Goal: Information Seeking & Learning: Compare options

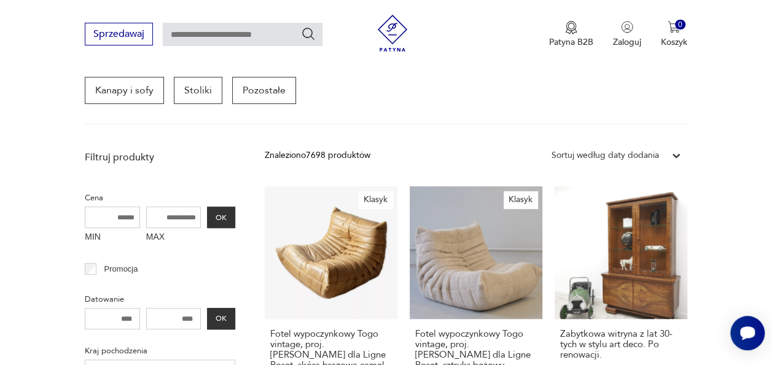
scroll to position [208, 0]
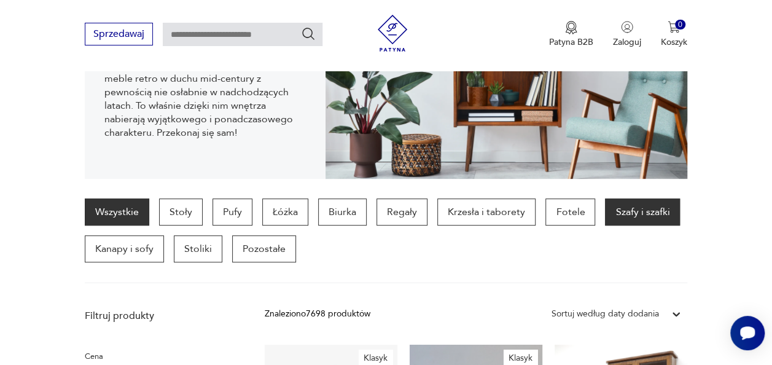
click at [618, 219] on p "Szafy i szafki" at bounding box center [642, 211] width 75 height 27
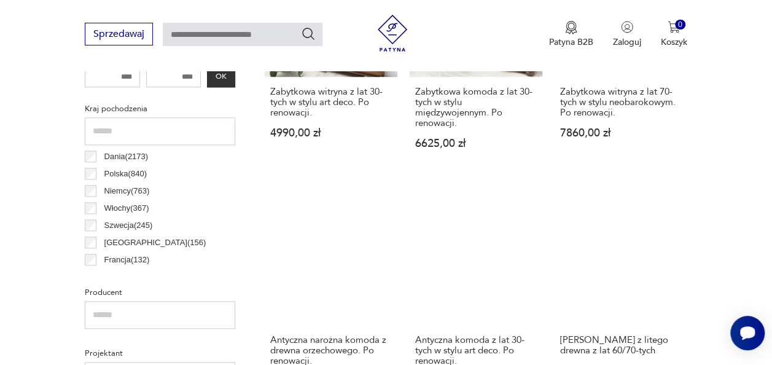
scroll to position [694, 0]
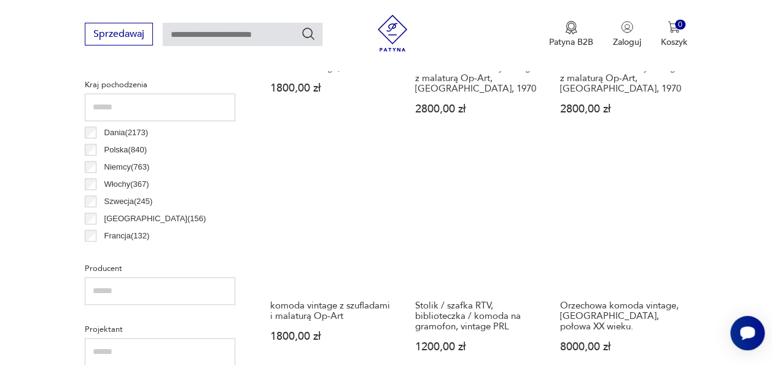
scroll to position [449, 0]
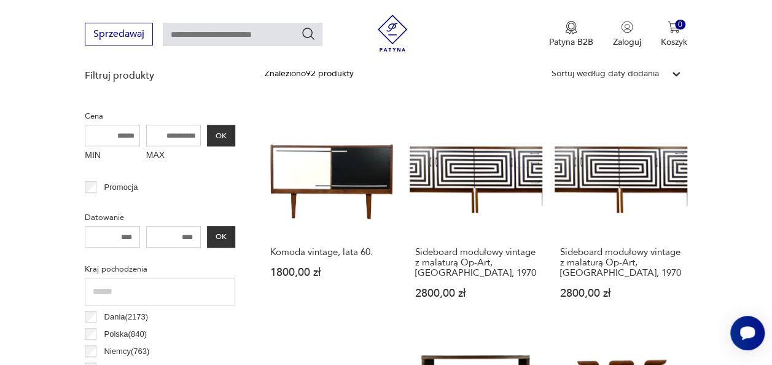
click at [171, 135] on input "MAX" at bounding box center [173, 136] width 55 height 22
type input "****"
click at [229, 137] on button "OK" at bounding box center [221, 136] width 28 height 22
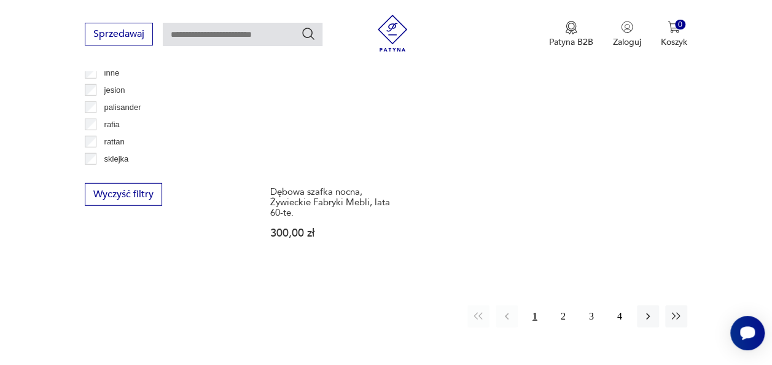
scroll to position [1678, 0]
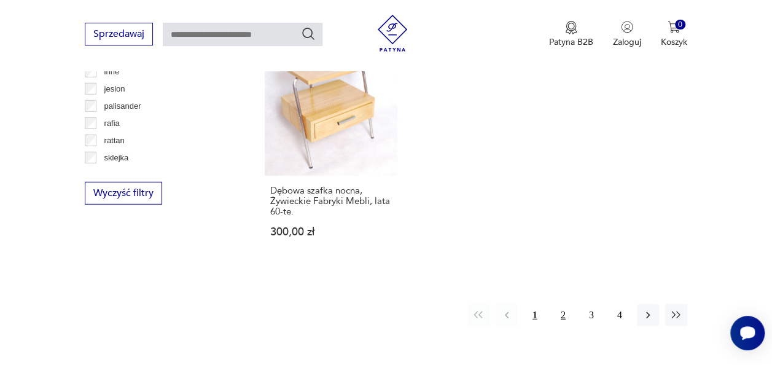
click at [563, 318] on button "2" at bounding box center [563, 315] width 22 height 22
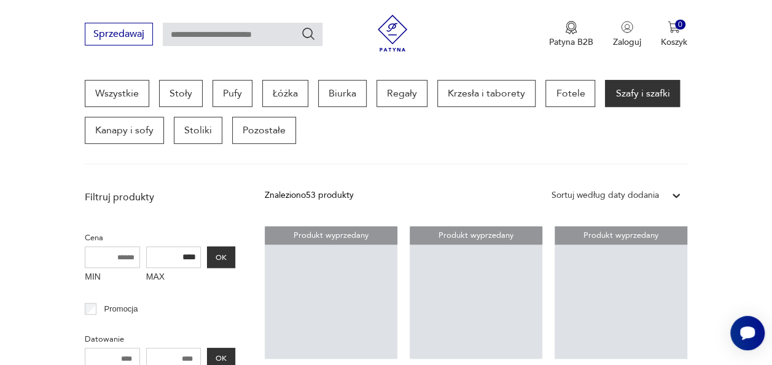
scroll to position [326, 0]
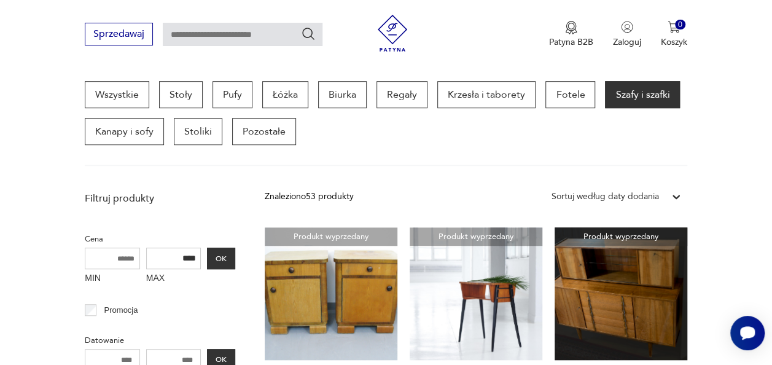
click at [277, 41] on input "text" at bounding box center [243, 34] width 160 height 23
type input "******"
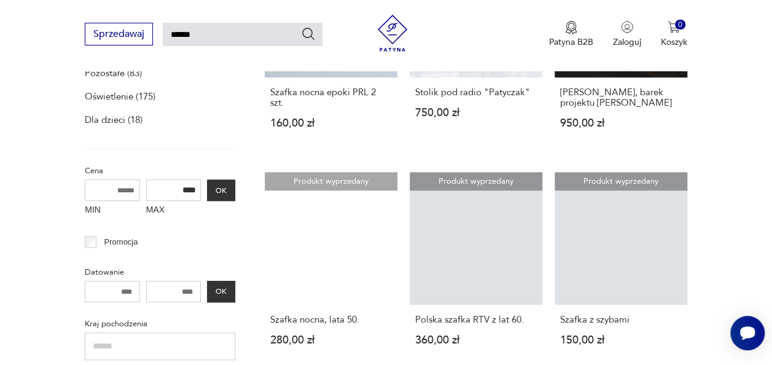
type input "******"
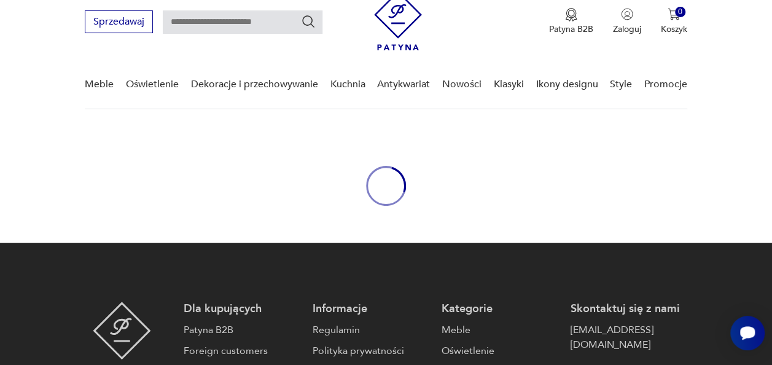
type input "******"
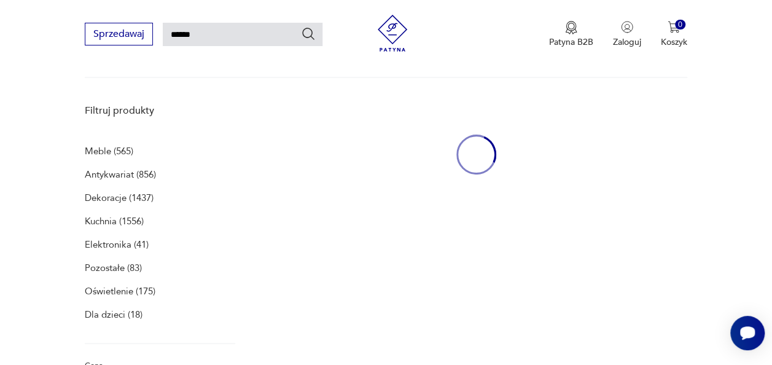
scroll to position [159, 0]
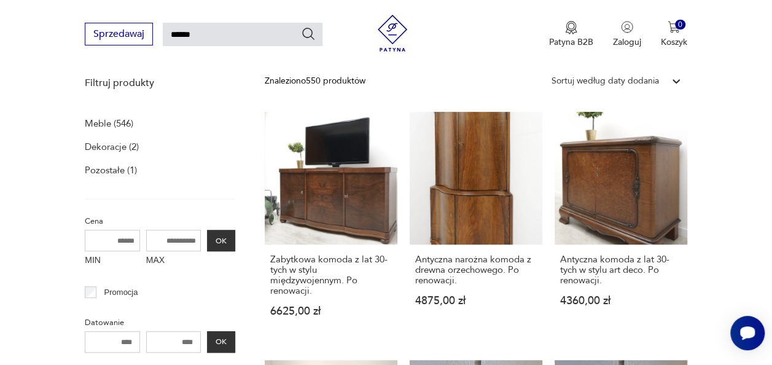
click at [99, 127] on p "Meble (546)" at bounding box center [109, 123] width 49 height 17
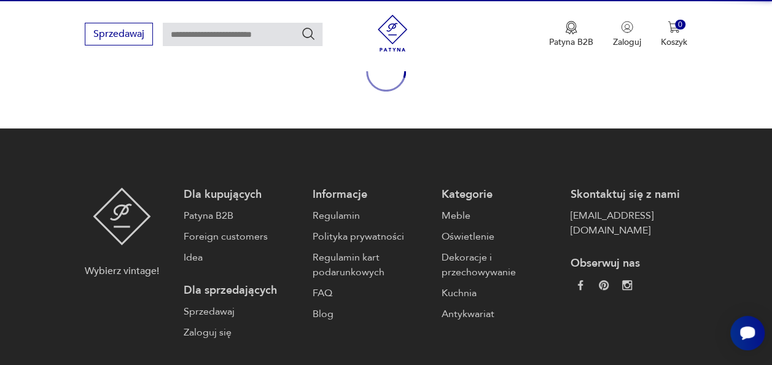
type input "******"
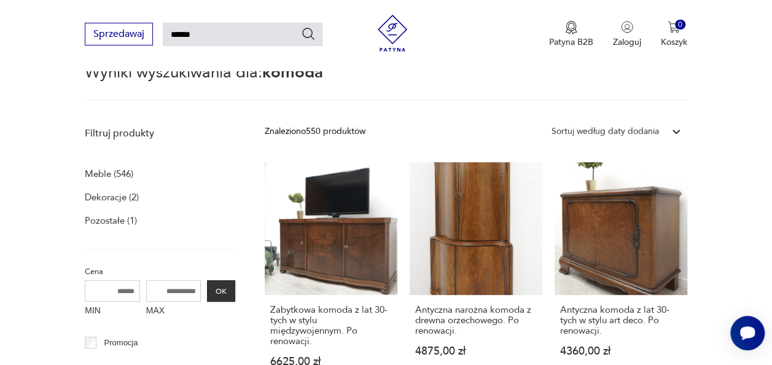
scroll to position [290, 0]
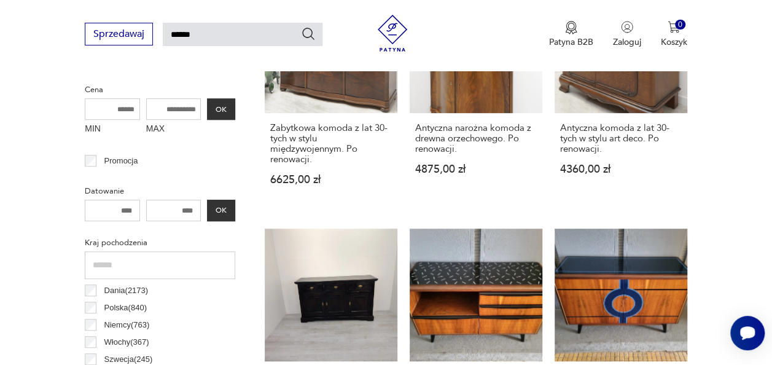
click at [178, 109] on input "MAX" at bounding box center [173, 109] width 55 height 22
type input "****"
drag, startPoint x: 220, startPoint y: 108, endPoint x: 60, endPoint y: 141, distance: 163.8
click at [220, 108] on button "OK" at bounding box center [221, 109] width 28 height 22
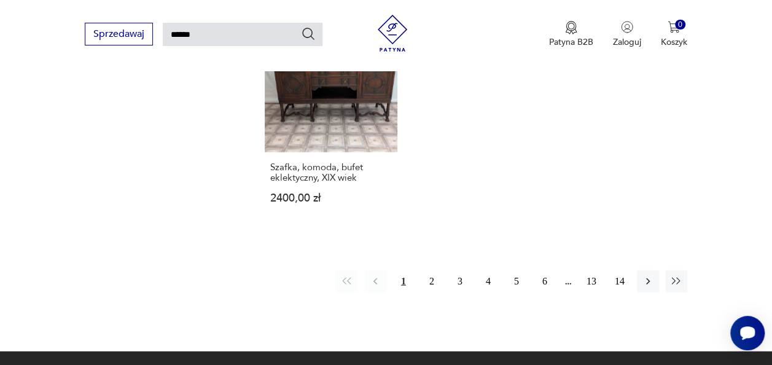
scroll to position [1458, 0]
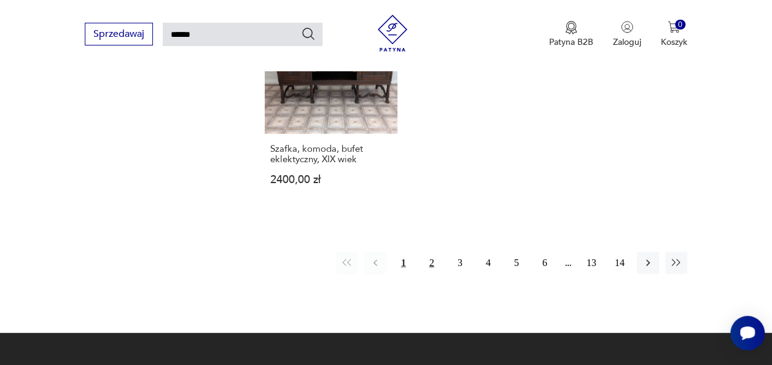
click at [435, 265] on button "2" at bounding box center [432, 263] width 22 height 22
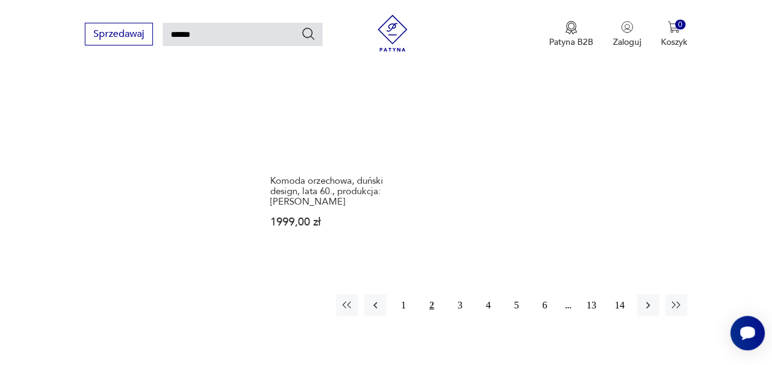
scroll to position [1580, 0]
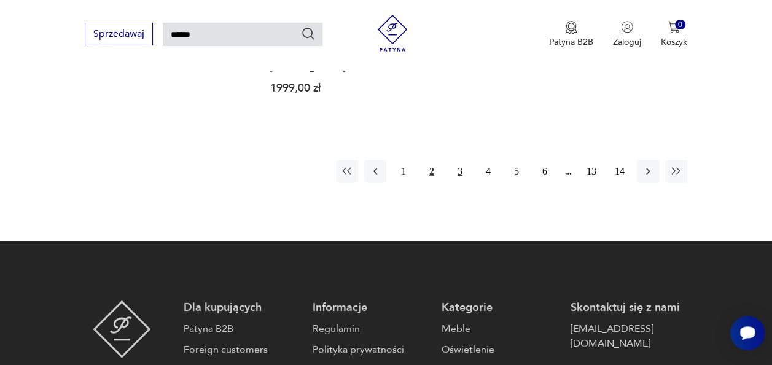
click at [459, 174] on button "3" at bounding box center [460, 171] width 22 height 22
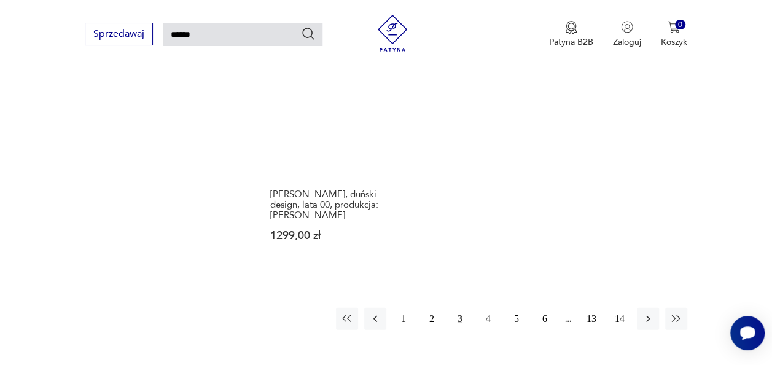
scroll to position [1482, 0]
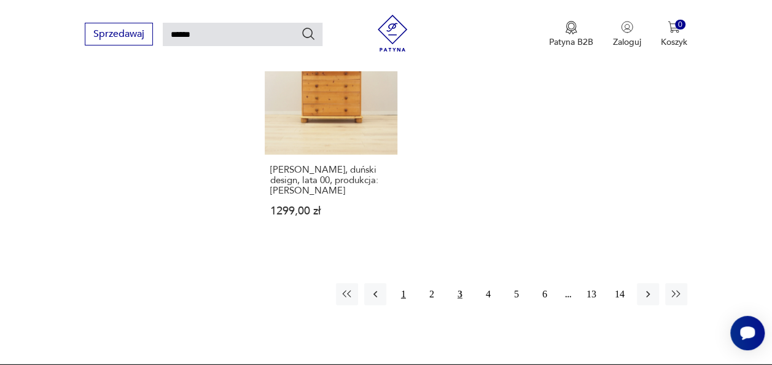
click at [404, 288] on button "1" at bounding box center [404, 294] width 22 height 22
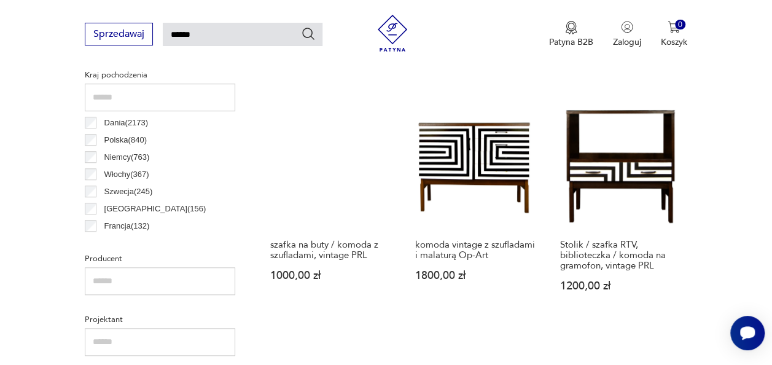
scroll to position [413, 0]
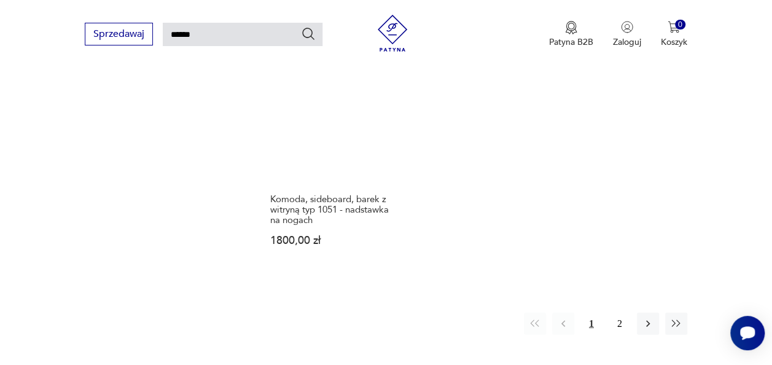
scroll to position [1387, 0]
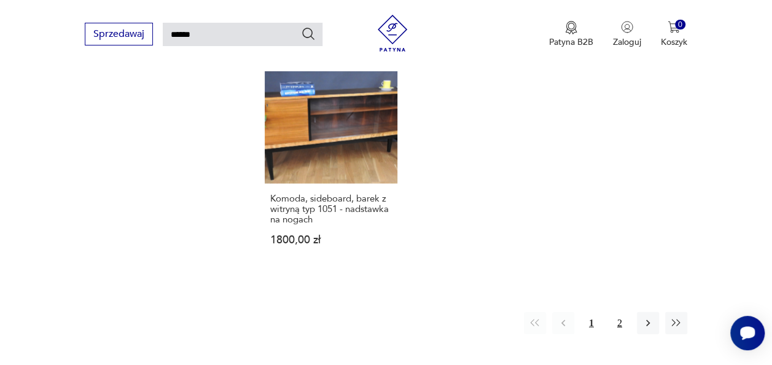
click at [618, 324] on button "2" at bounding box center [620, 323] width 22 height 22
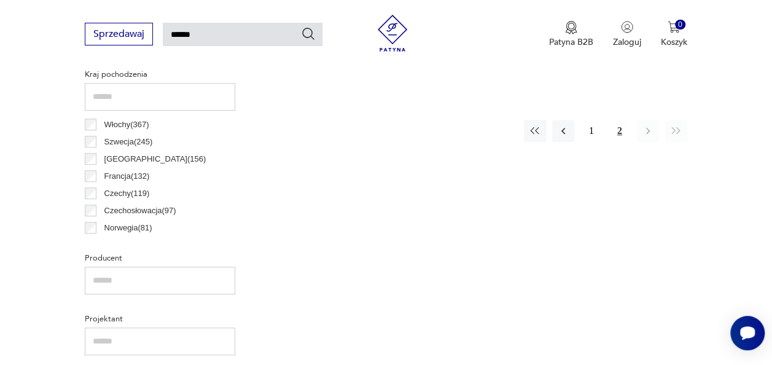
scroll to position [413, 0]
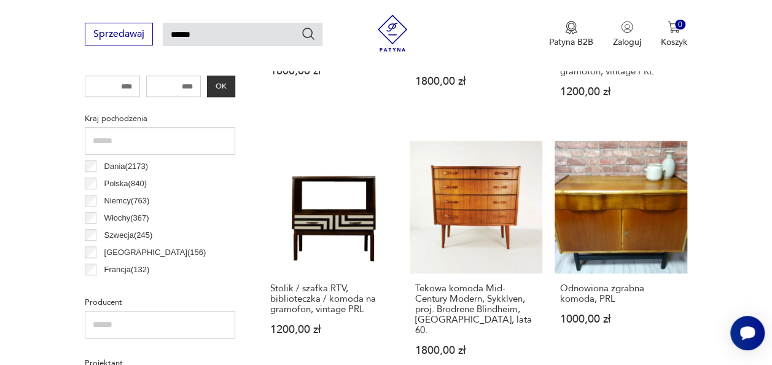
scroll to position [361, 0]
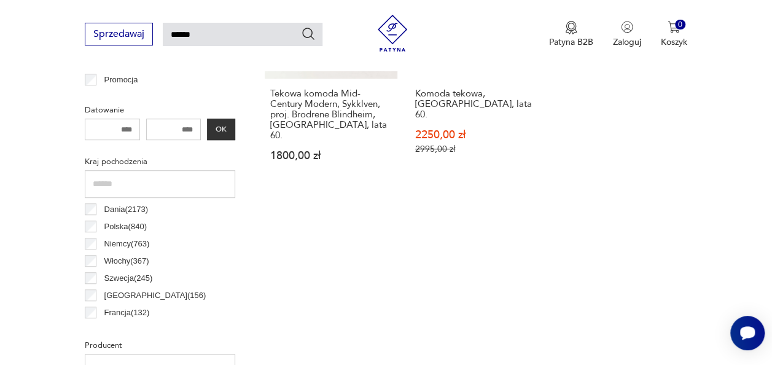
scroll to position [339, 0]
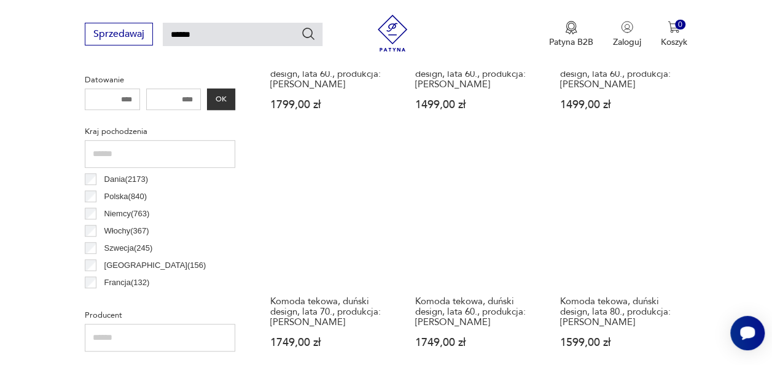
scroll to position [388, 0]
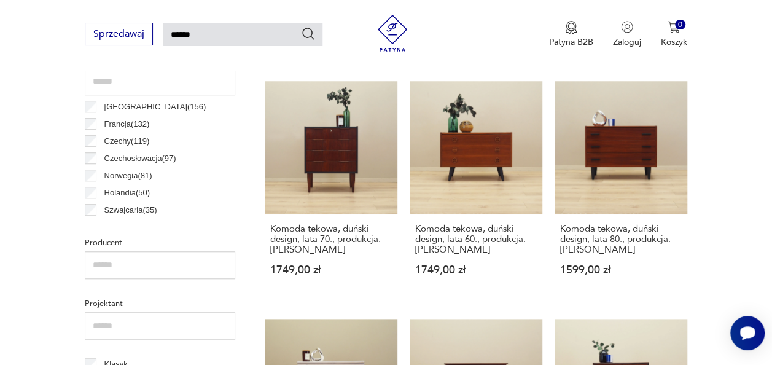
scroll to position [98, 0]
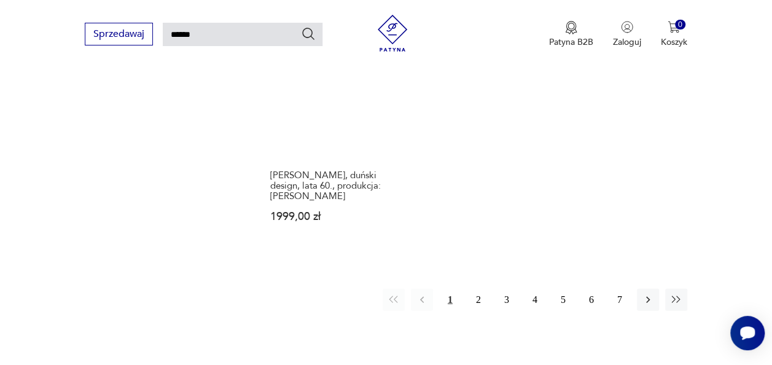
scroll to position [1449, 0]
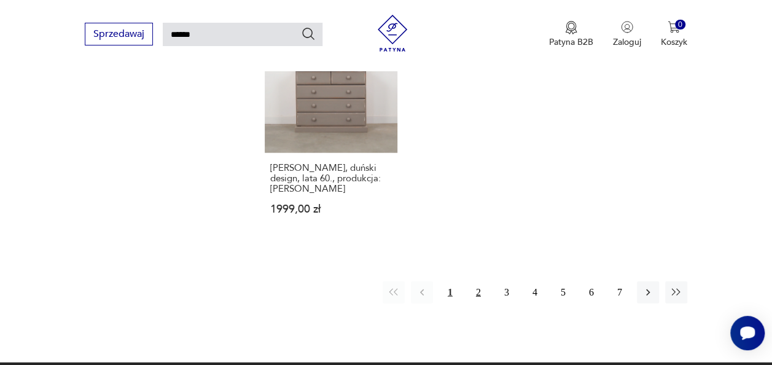
click at [475, 281] on button "2" at bounding box center [479, 292] width 22 height 22
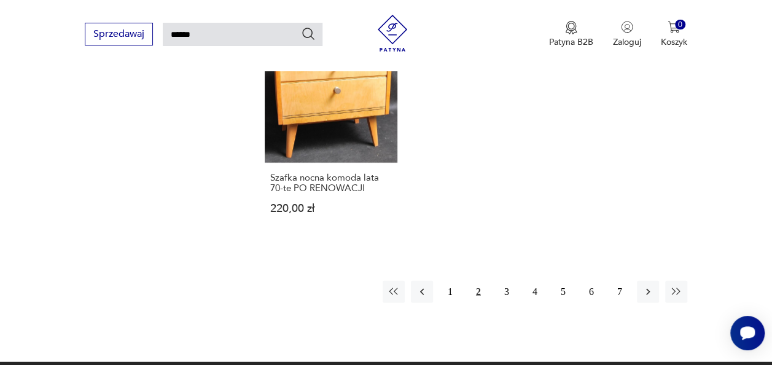
scroll to position [1473, 0]
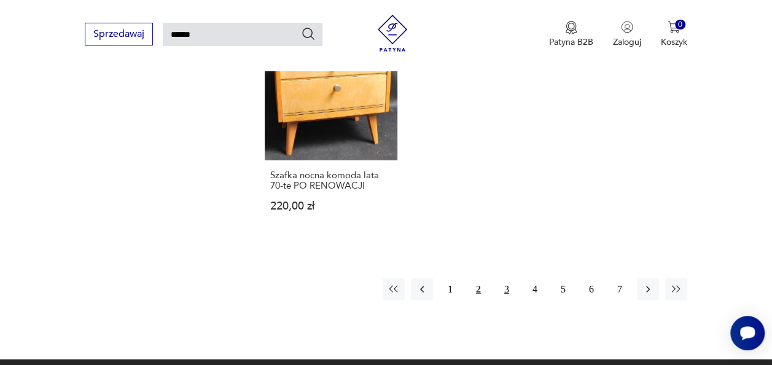
click at [505, 278] on button "3" at bounding box center [507, 289] width 22 height 22
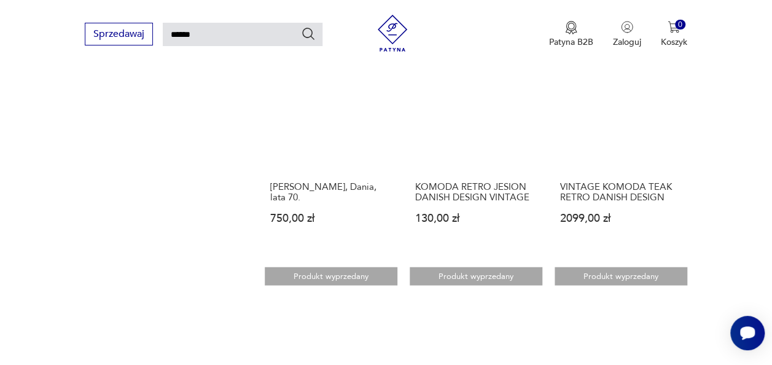
scroll to position [1005, 0]
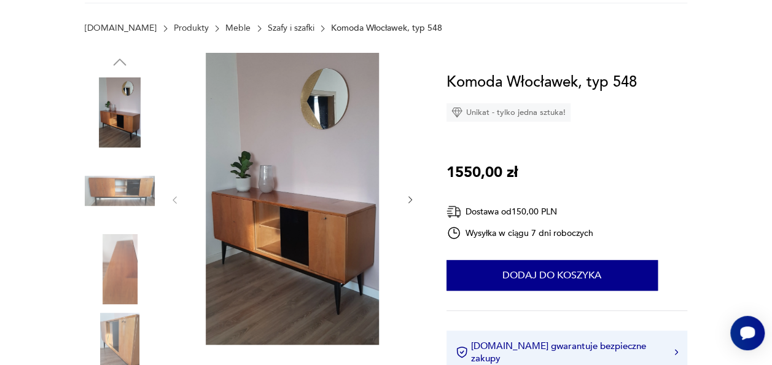
scroll to position [172, 0]
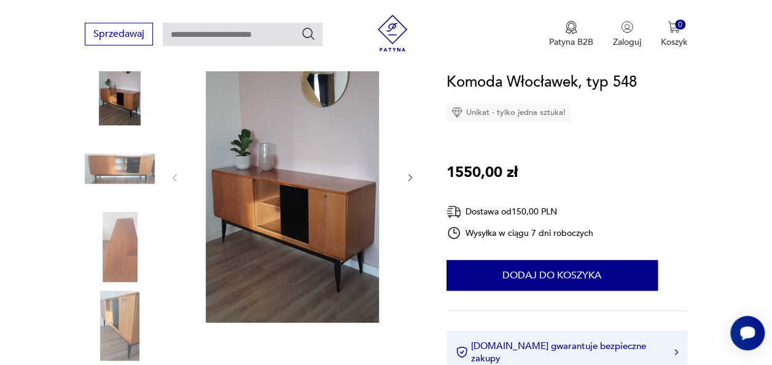
click at [275, 181] on img at bounding box center [292, 177] width 201 height 292
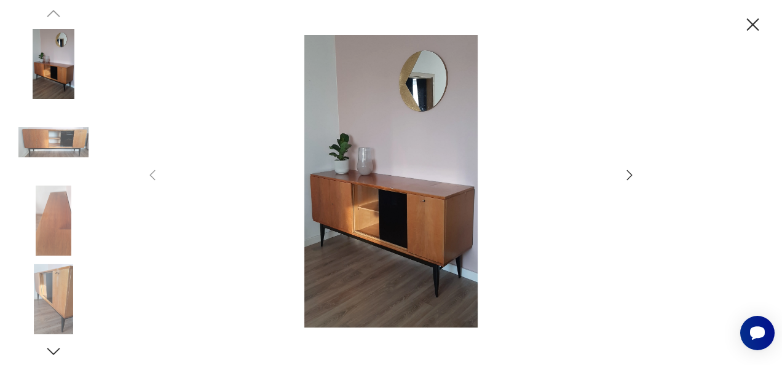
click at [627, 176] on icon "button" at bounding box center [629, 175] width 15 height 15
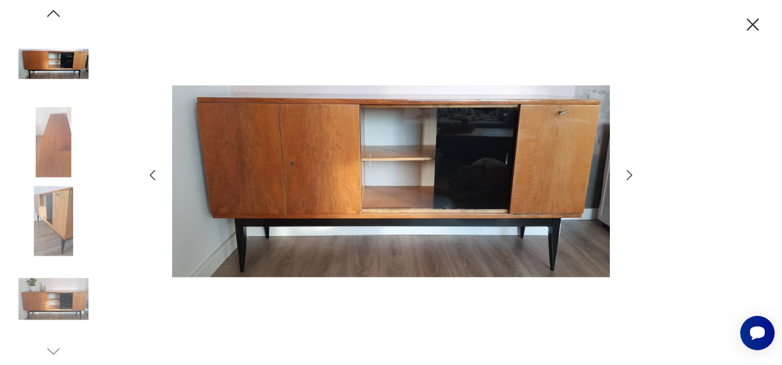
click at [627, 176] on icon "button" at bounding box center [629, 175] width 15 height 15
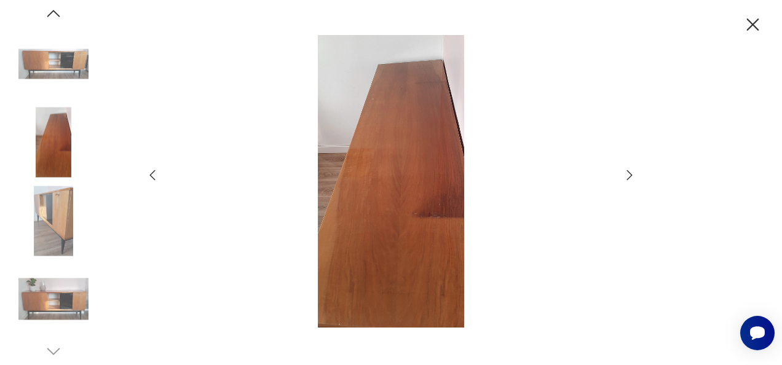
click at [627, 176] on icon "button" at bounding box center [629, 175] width 15 height 15
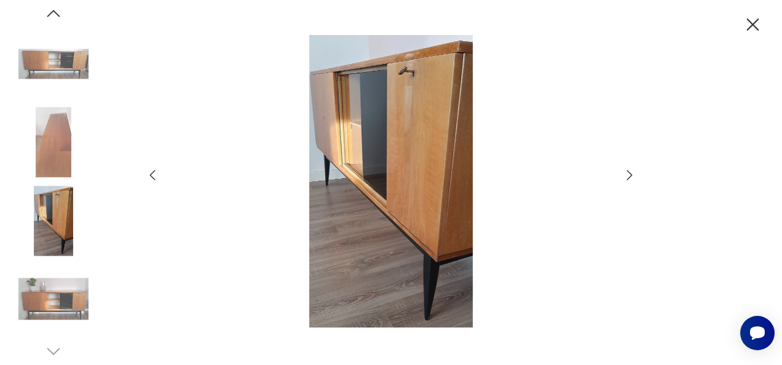
click at [627, 176] on icon "button" at bounding box center [629, 175] width 15 height 15
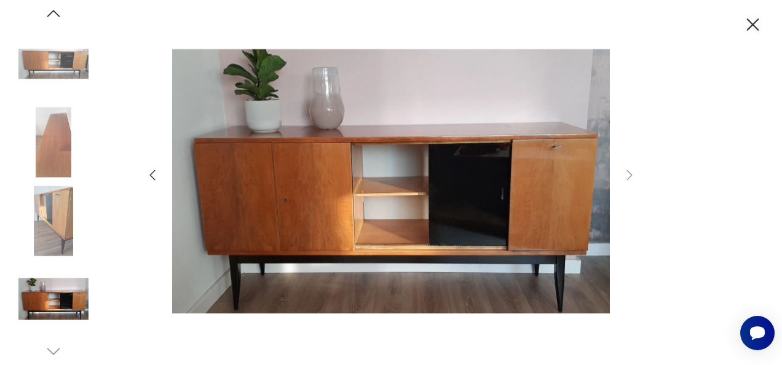
click at [752, 30] on icon "button" at bounding box center [753, 25] width 22 height 22
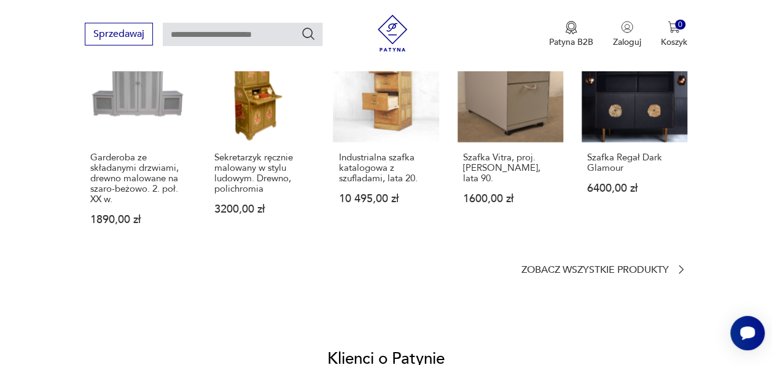
scroll to position [885, 0]
